Goal: Information Seeking & Learning: Learn about a topic

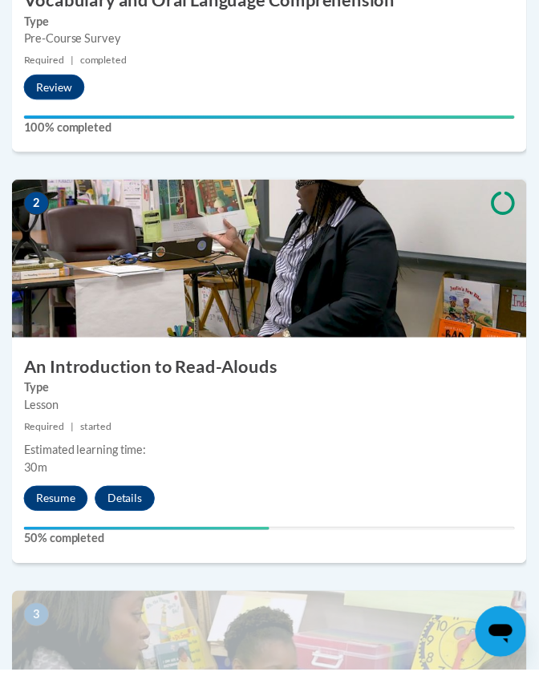
scroll to position [844, 0]
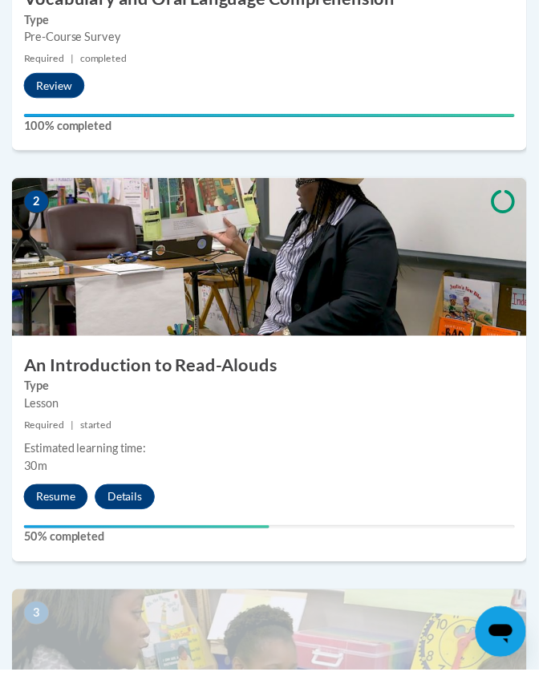
click at [69, 506] on button "Resume" at bounding box center [56, 505] width 65 height 26
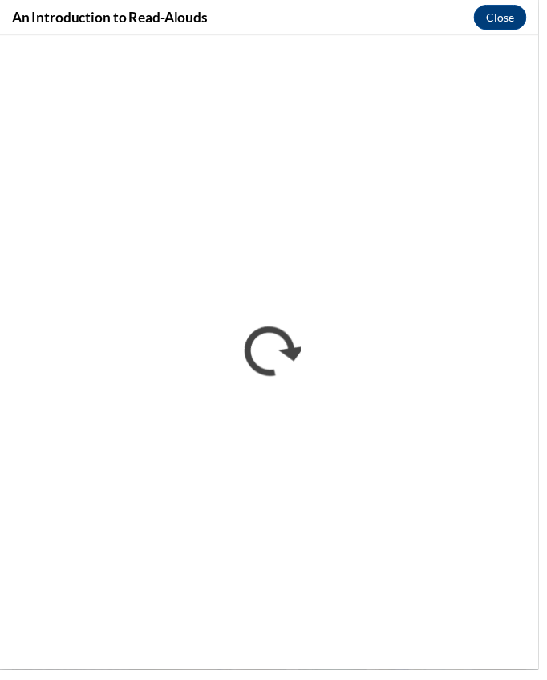
scroll to position [897, 0]
click at [368, 9] on div "An Introduction to Read-Alouds Close" at bounding box center [273, 18] width 547 height 36
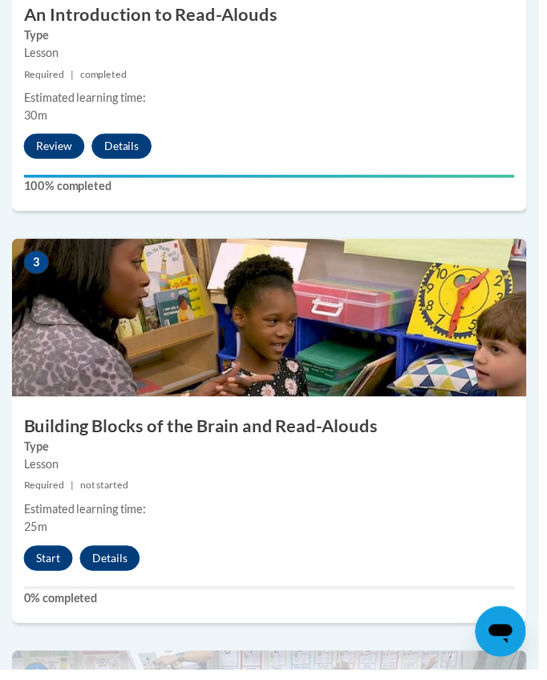
scroll to position [1199, 0]
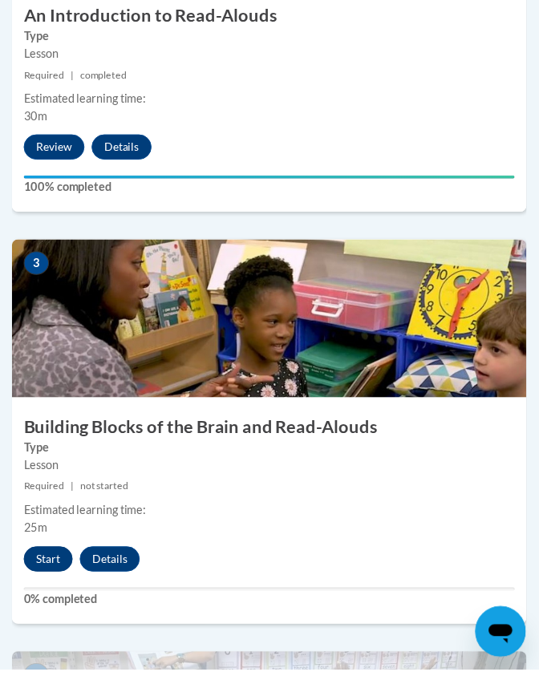
click at [65, 565] on button "Start" at bounding box center [49, 568] width 50 height 26
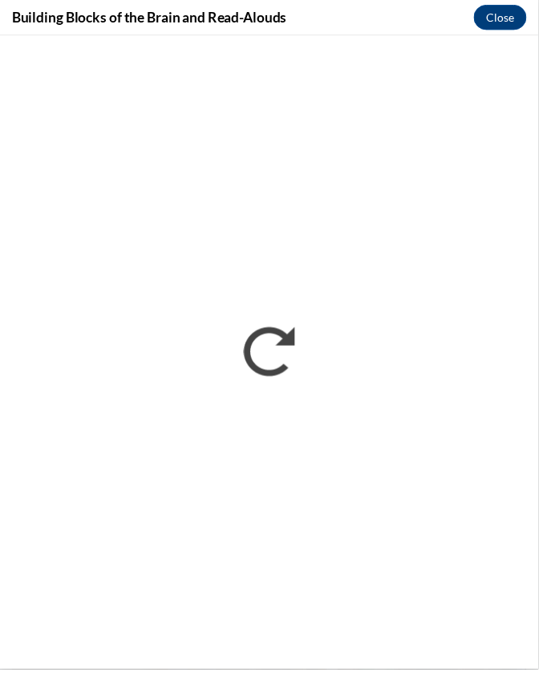
scroll to position [1252, 0]
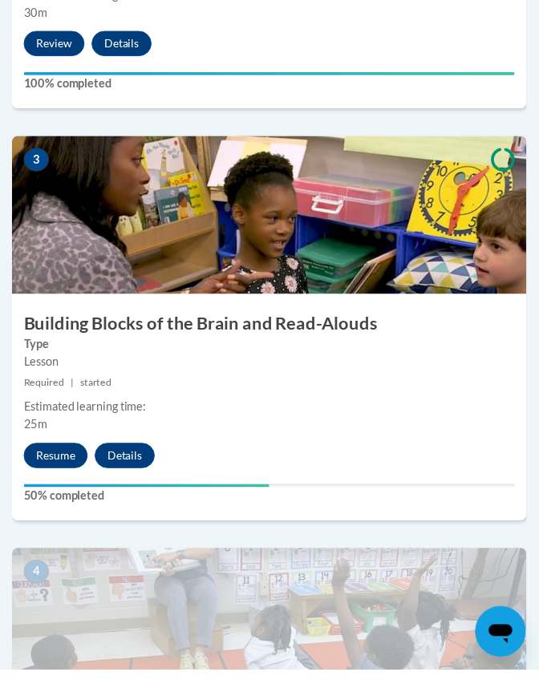
scroll to position [1306, 0]
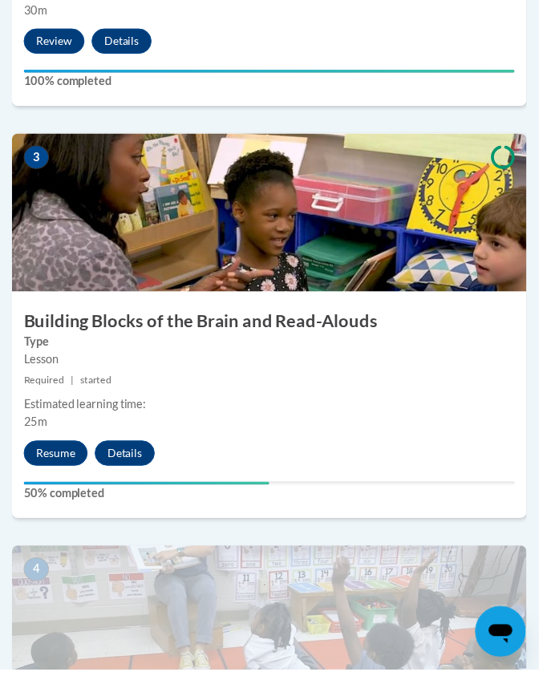
click at [45, 448] on button "Resume" at bounding box center [56, 461] width 65 height 26
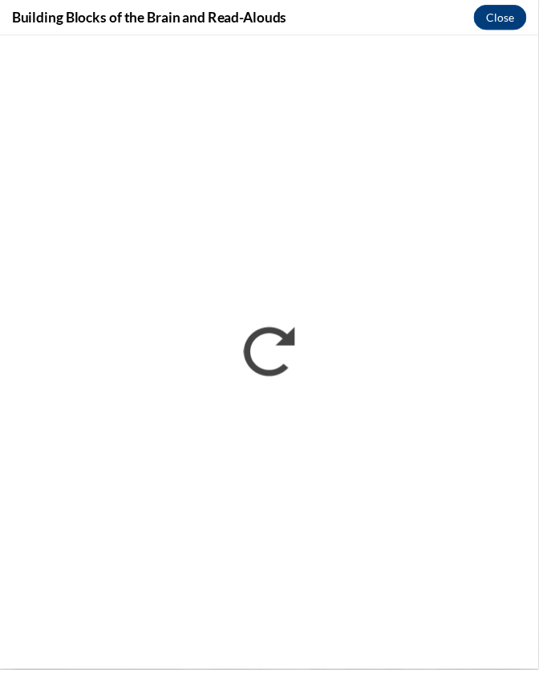
scroll to position [0, 0]
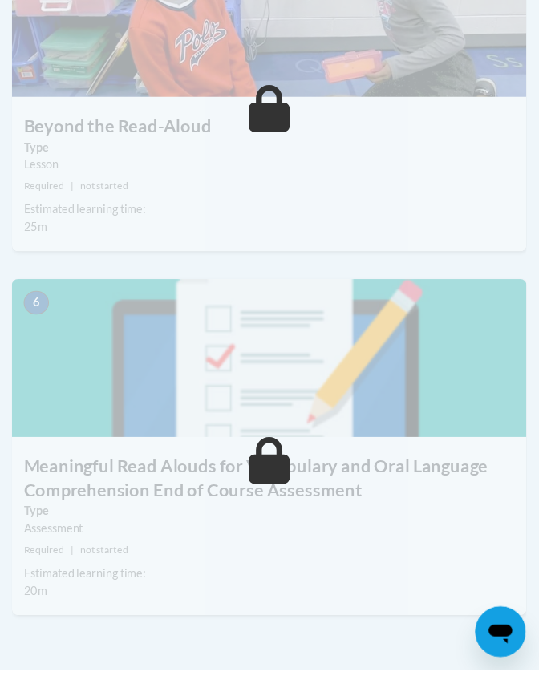
scroll to position [2411, 0]
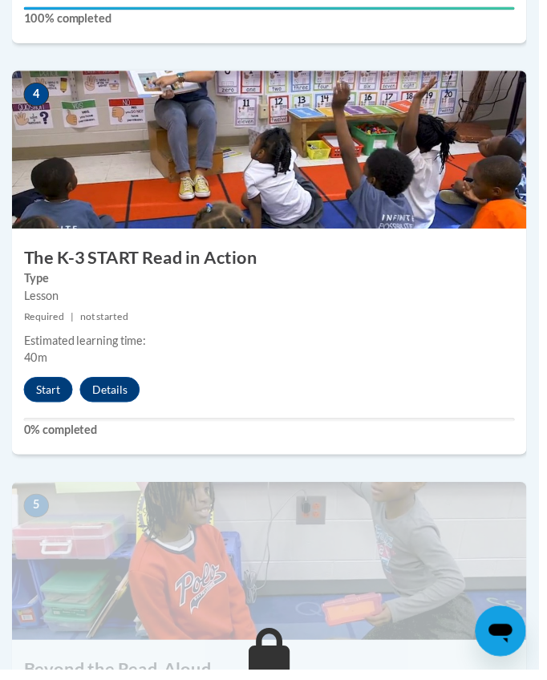
click at [39, 387] on button "Start" at bounding box center [49, 396] width 50 height 26
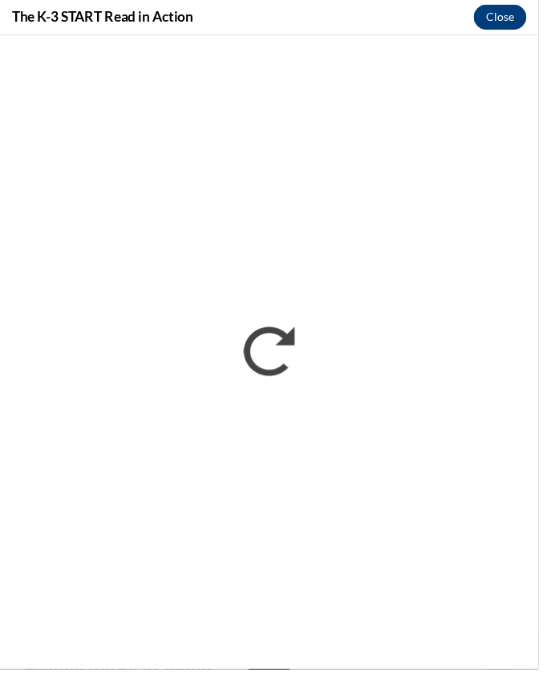
scroll to position [0, 0]
